Goal: Entertainment & Leisure: Consume media (video, audio)

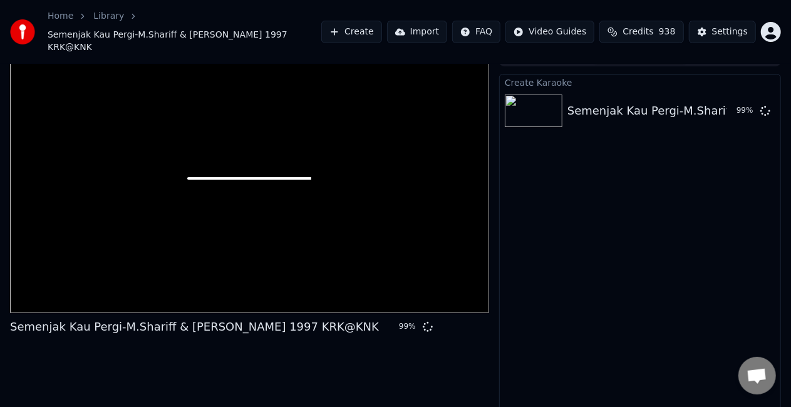
scroll to position [20, 0]
click at [591, 279] on div "Create Karaoke Semenjak Kau Pergi-M.Shariff & [PERSON_NAME] 1997 KRK@KNK 99 %" at bounding box center [640, 247] width 282 height 347
click at [100, 19] on link "Library" at bounding box center [108, 16] width 31 height 13
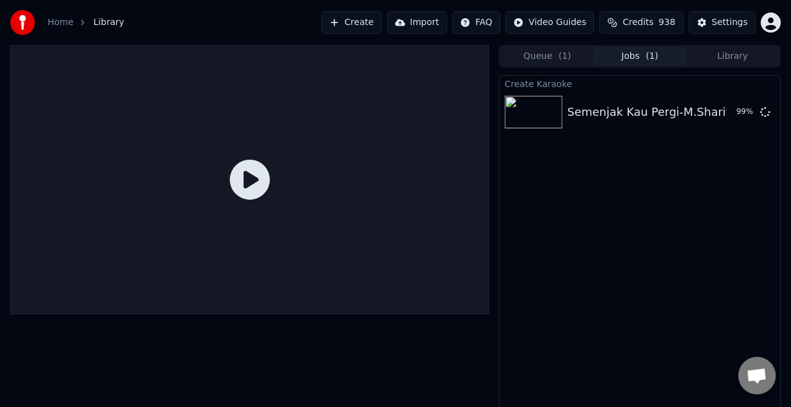
click at [256, 176] on icon at bounding box center [250, 180] width 40 height 40
click at [649, 61] on span "( 1 )" at bounding box center [653, 56] width 13 height 13
click at [638, 57] on button "Jobs ( 1 )" at bounding box center [640, 57] width 93 height 18
click at [560, 53] on span "( 1 )" at bounding box center [565, 56] width 13 height 13
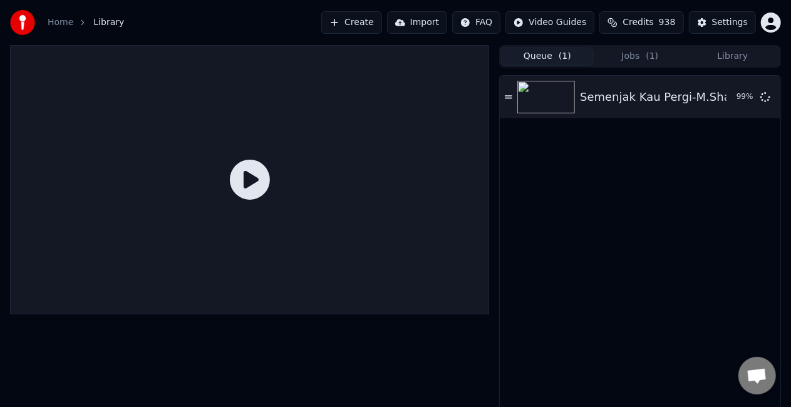
click at [623, 106] on div "Semenjak Kau Pergi-M.Shariff & [PERSON_NAME] 1997 KRK@KNK 99 %" at bounding box center [640, 97] width 281 height 43
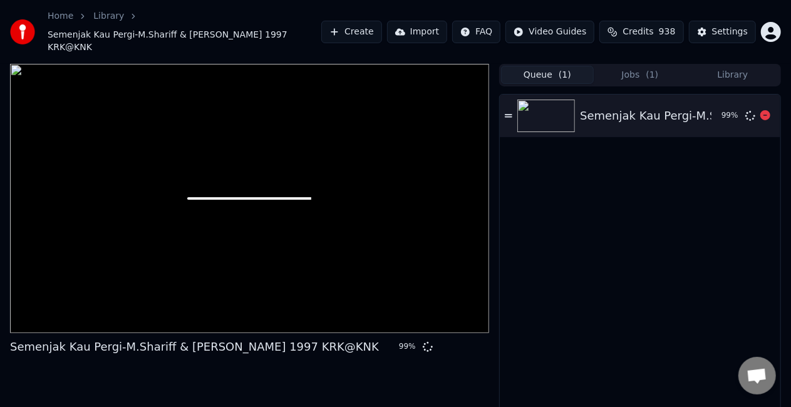
click at [512, 112] on icon at bounding box center [509, 116] width 8 height 9
click at [509, 114] on icon at bounding box center [509, 115] width 8 height 3
click at [635, 66] on button "Jobs ( 1 )" at bounding box center [640, 75] width 93 height 18
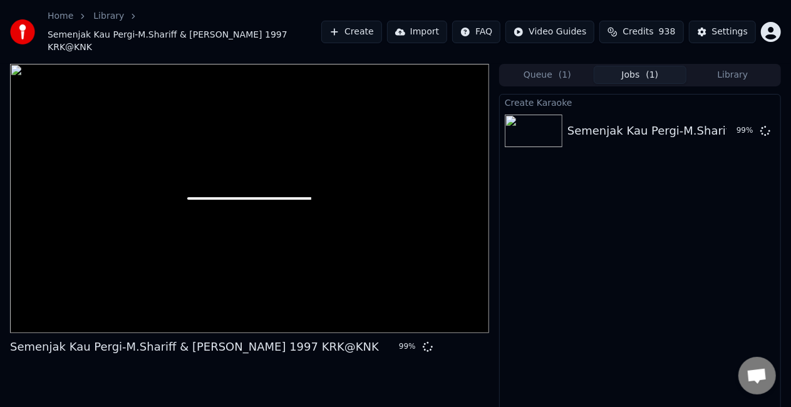
click at [588, 230] on div "Create Karaoke Semenjak Kau Pergi-M.Shariff & [PERSON_NAME] 1997 KRK@KNK 99 %" at bounding box center [640, 267] width 282 height 347
click at [680, 227] on div "Create Karaoke Semenjak Kau Pergi-M.Shariff & [PERSON_NAME] 1997 KRK@KNK 99 %" at bounding box center [640, 267] width 282 height 347
click at [60, 12] on link "Home" at bounding box center [61, 16] width 26 height 13
